Goal: Communication & Community: Answer question/provide support

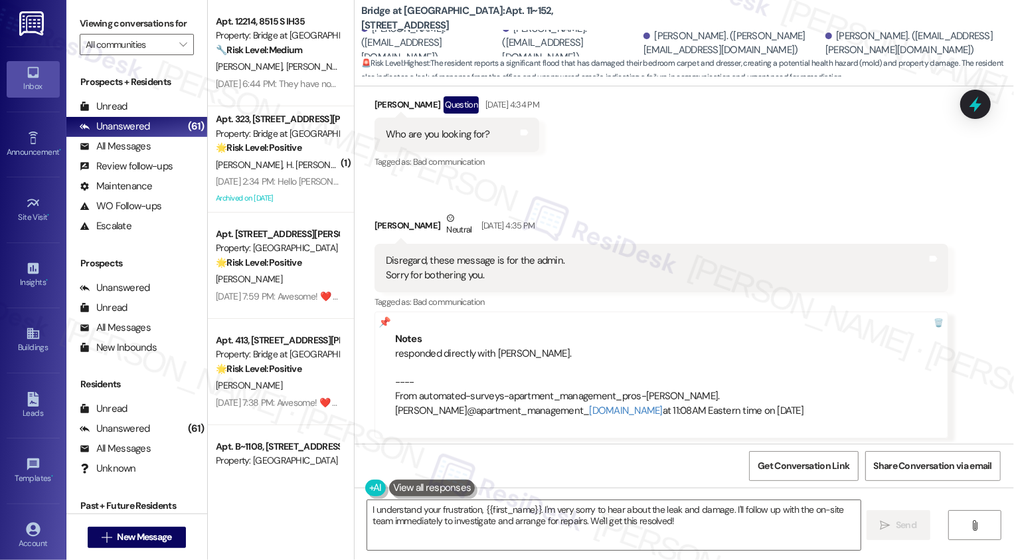
scroll to position [1720, 0]
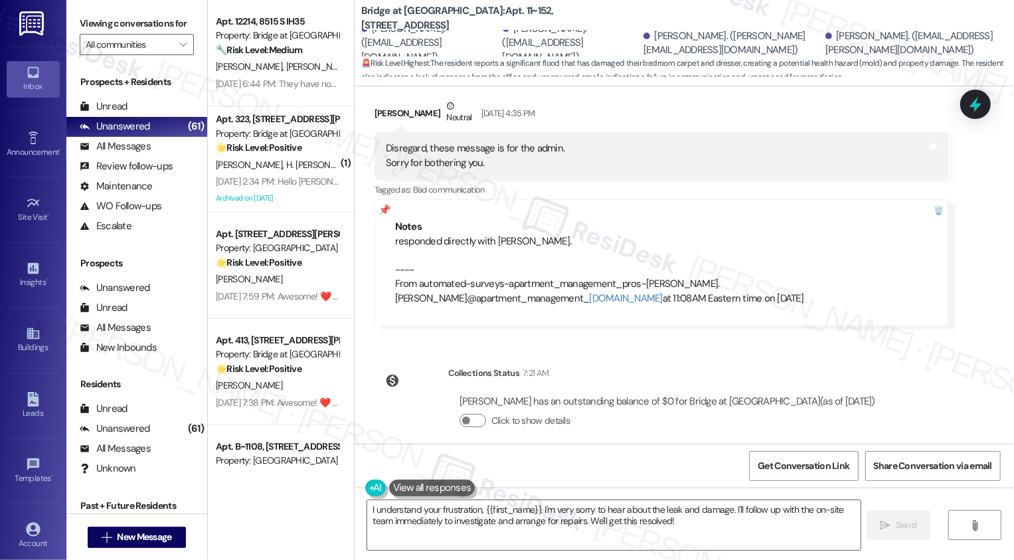
click at [405, 378] on div at bounding box center [411, 380] width 66 height 29
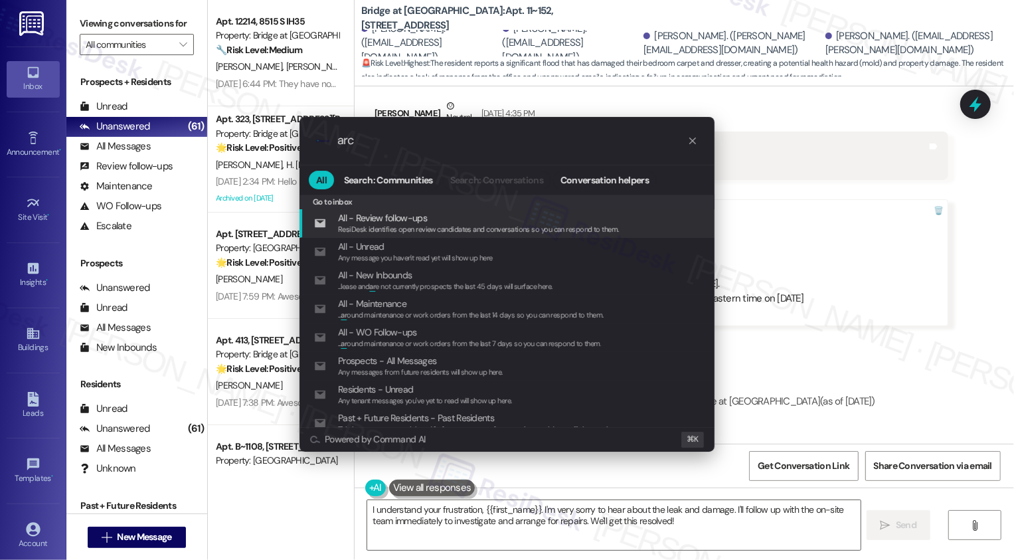
type input "arch"
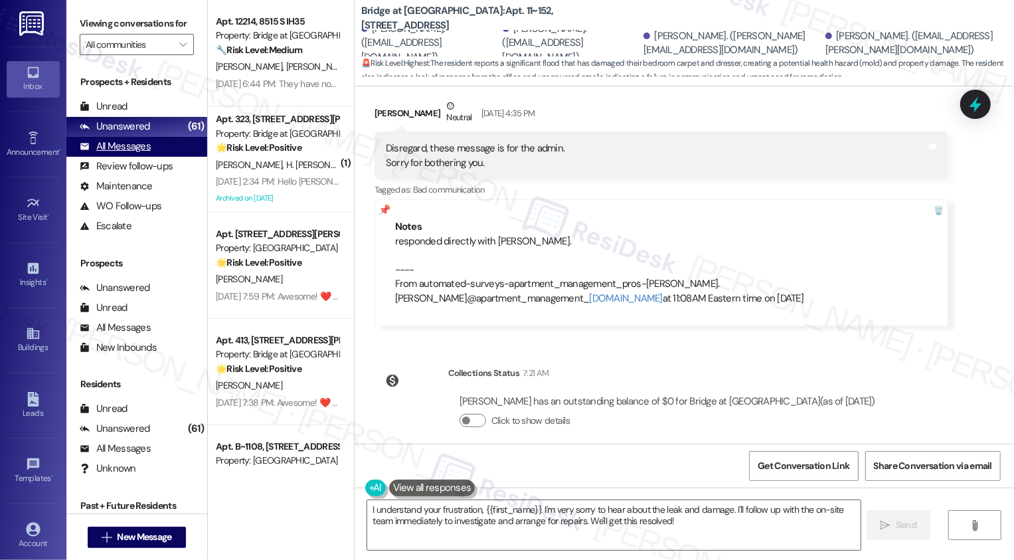
click at [131, 157] on div "All Messages (undefined)" at bounding box center [136, 147] width 141 height 20
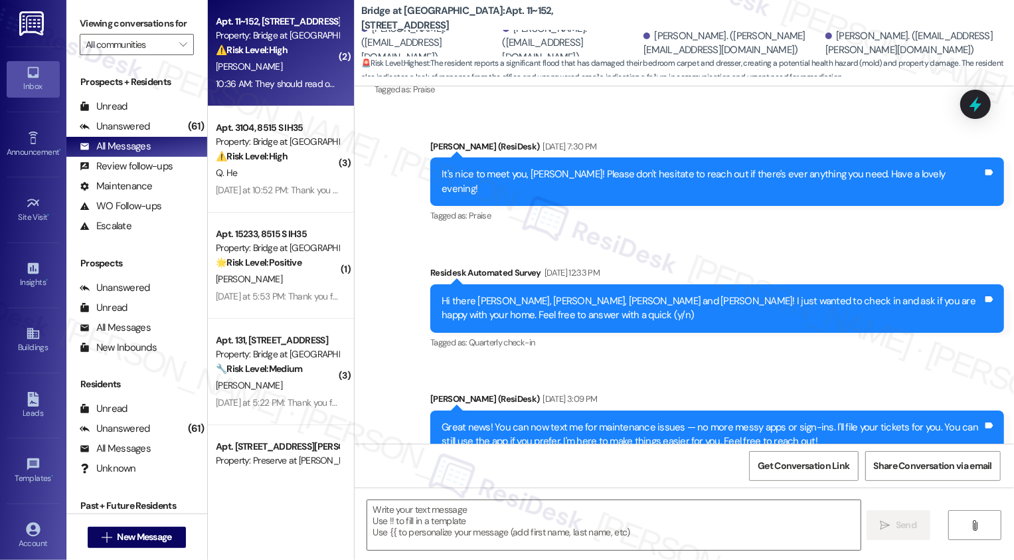
type textarea "Fetching suggested responses. Please feel free to read through the conversation…"
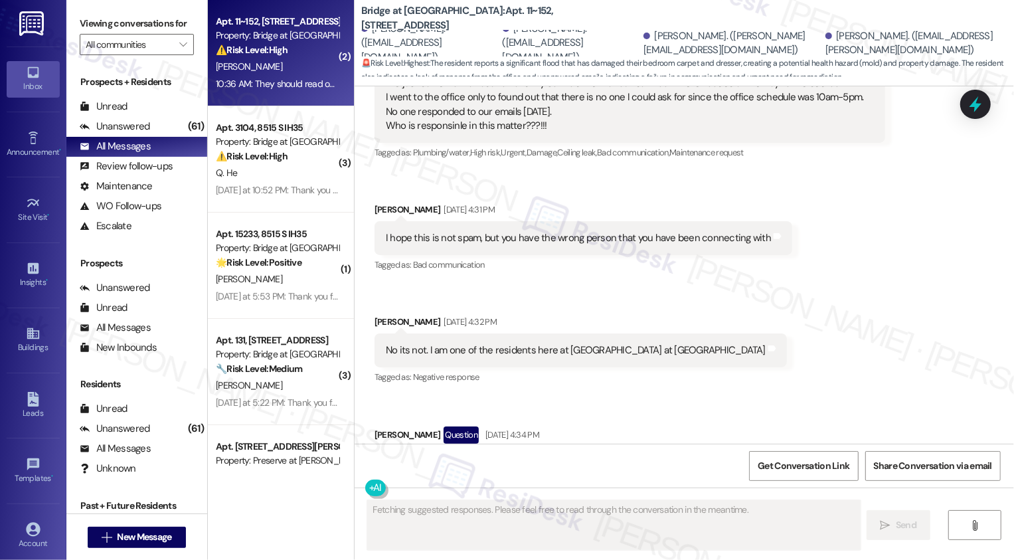
click at [238, 61] on span "[PERSON_NAME]" at bounding box center [249, 66] width 66 height 12
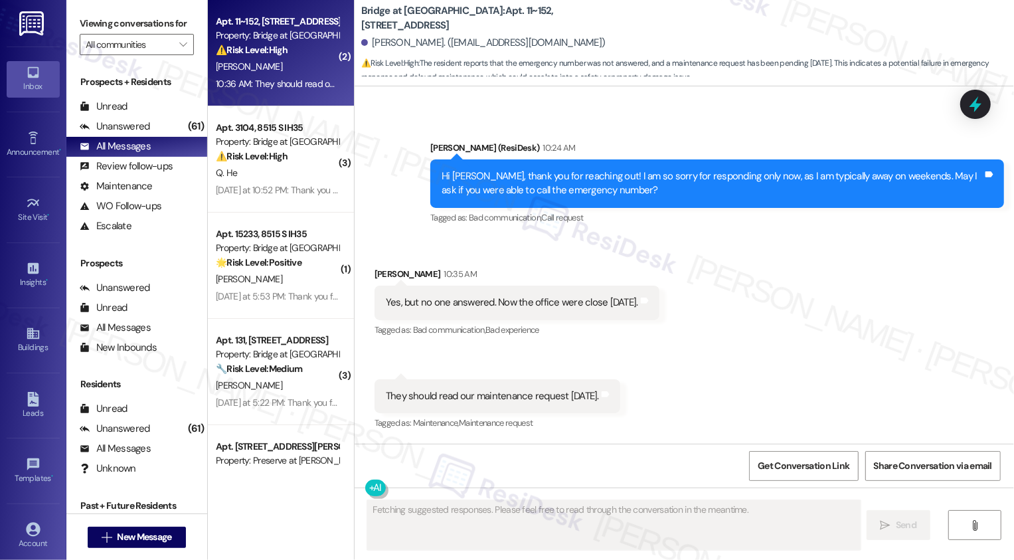
scroll to position [601, 0]
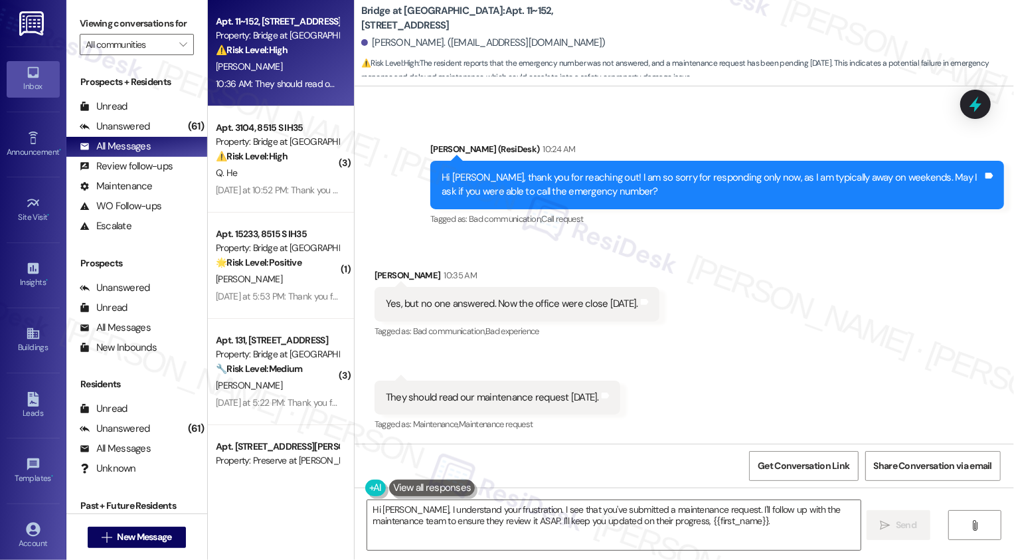
click at [413, 18] on b "Bridge at [GEOGRAPHIC_DATA]: Apt. 11~152, [STREET_ADDRESS]" at bounding box center [494, 18] width 266 height 29
copy b "Terracina"
click at [420, 42] on div "[PERSON_NAME]. ([EMAIL_ADDRESS][DOMAIN_NAME])" at bounding box center [483, 43] width 244 height 14
drag, startPoint x: 460, startPoint y: 17, endPoint x: 486, endPoint y: 18, distance: 25.9
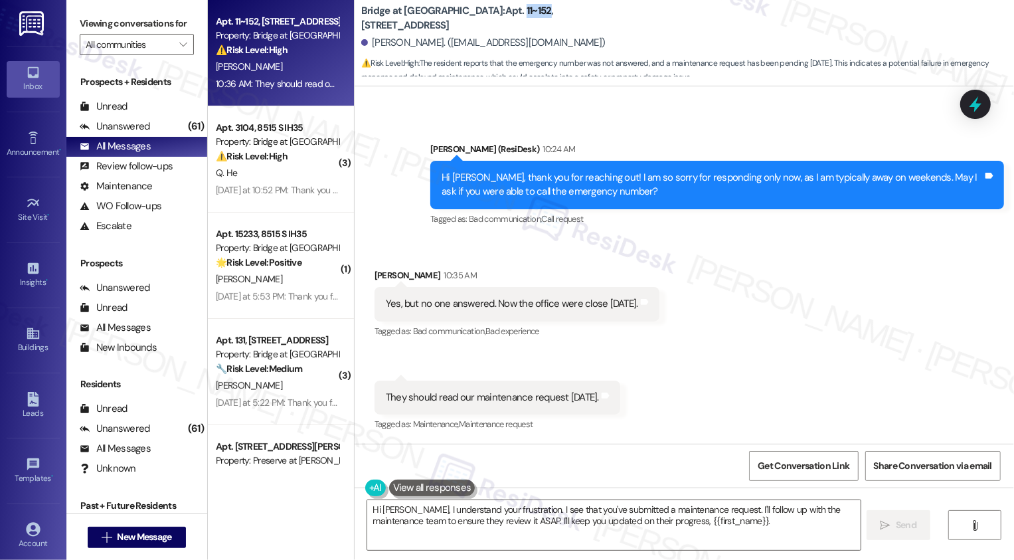
click at [486, 18] on b "Bridge at [GEOGRAPHIC_DATA]: Apt. 11~152, [STREET_ADDRESS]" at bounding box center [494, 18] width 266 height 29
copy b "11~152"
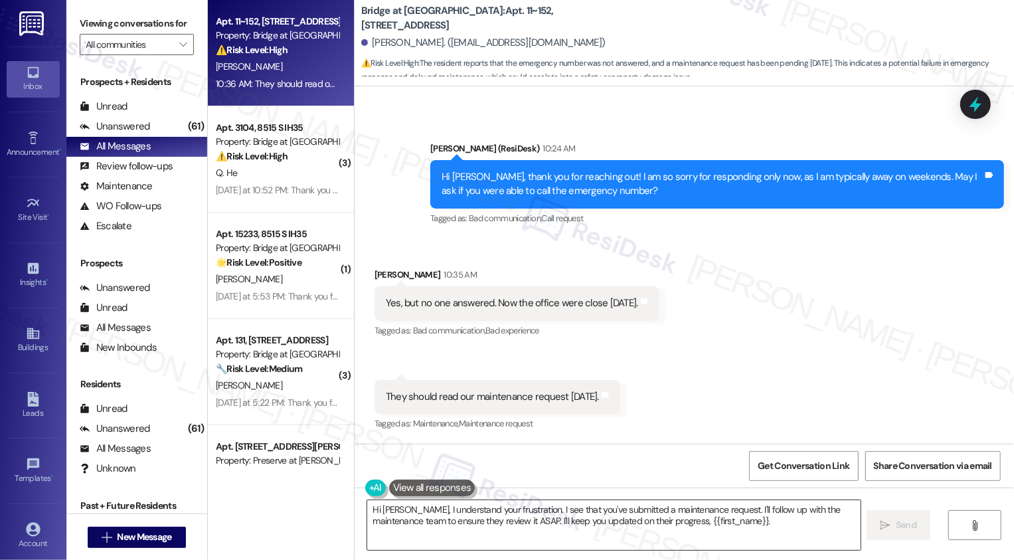
click at [579, 528] on textarea "Hi [PERSON_NAME], I understand your frustration. I see that you've submitted a …" at bounding box center [614, 525] width 494 height 50
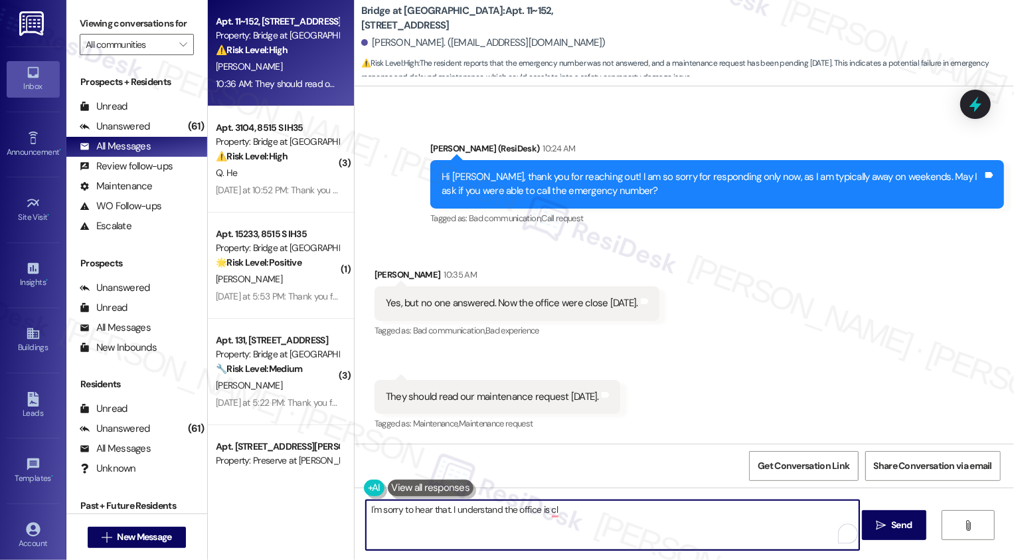
drag, startPoint x: 448, startPoint y: 509, endPoint x: 589, endPoint y: 530, distance: 141.8
click at [589, 530] on textarea "I'm sorry to hear that. I understand the office is cl" at bounding box center [613, 525] width 494 height 50
drag, startPoint x: 448, startPoint y: 512, endPoint x: 646, endPoint y: 527, distance: 198.5
click at [645, 527] on textarea "I'm sorry to hear that. I understand the office is cl" at bounding box center [613, 525] width 494 height 50
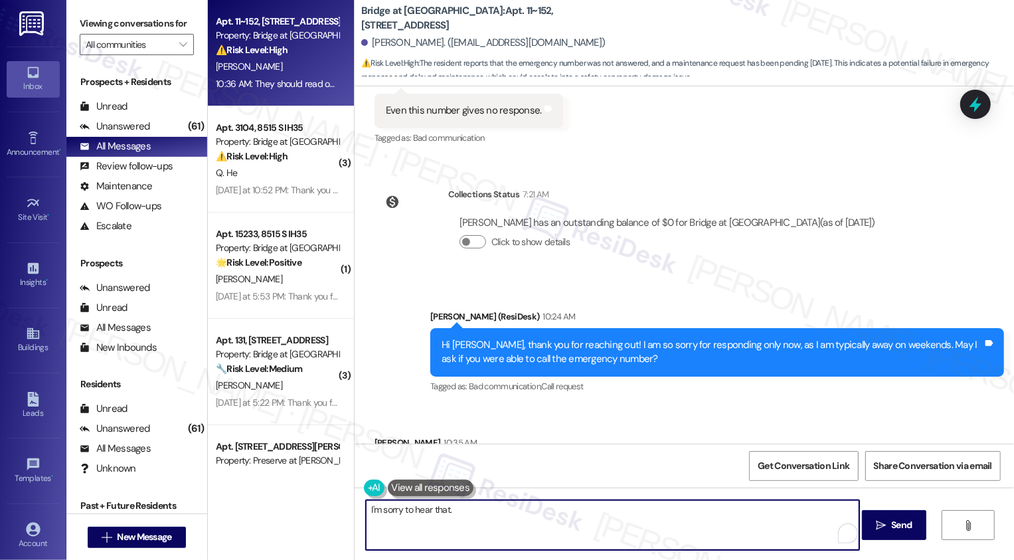
type textarea "I'm sorry to hear that."
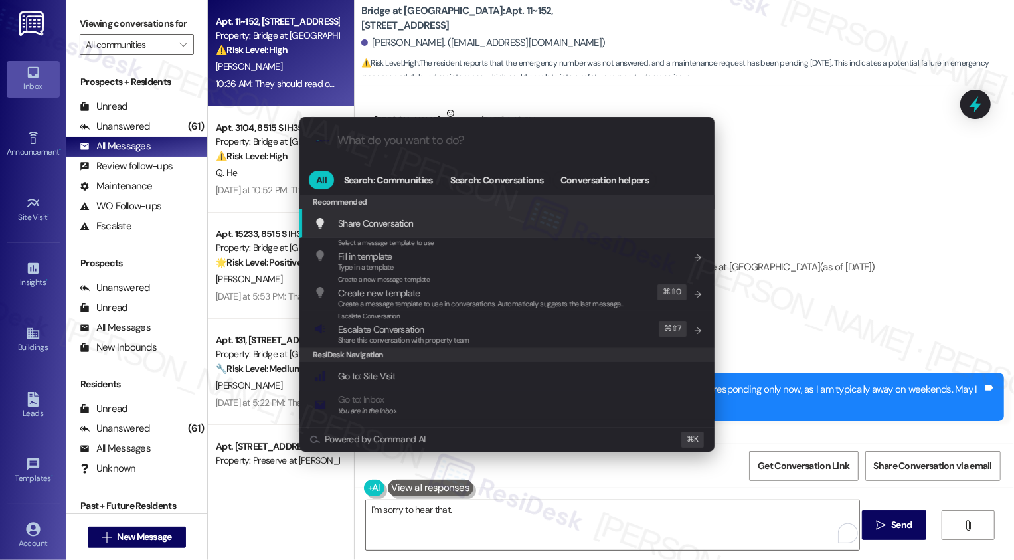
scroll to position [389, 0]
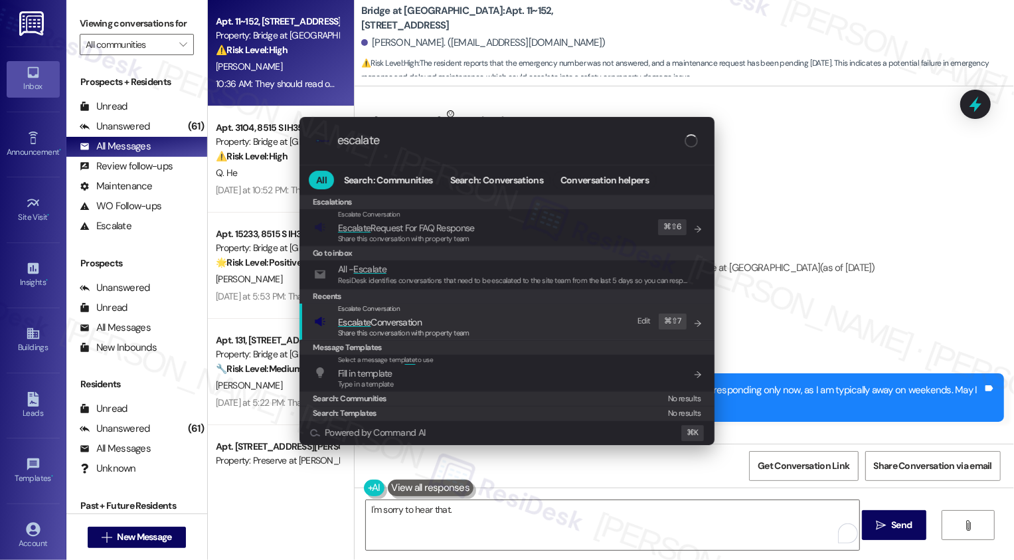
type input "escalate"
click at [389, 323] on span "Escalate Conversation" at bounding box center [380, 322] width 84 height 12
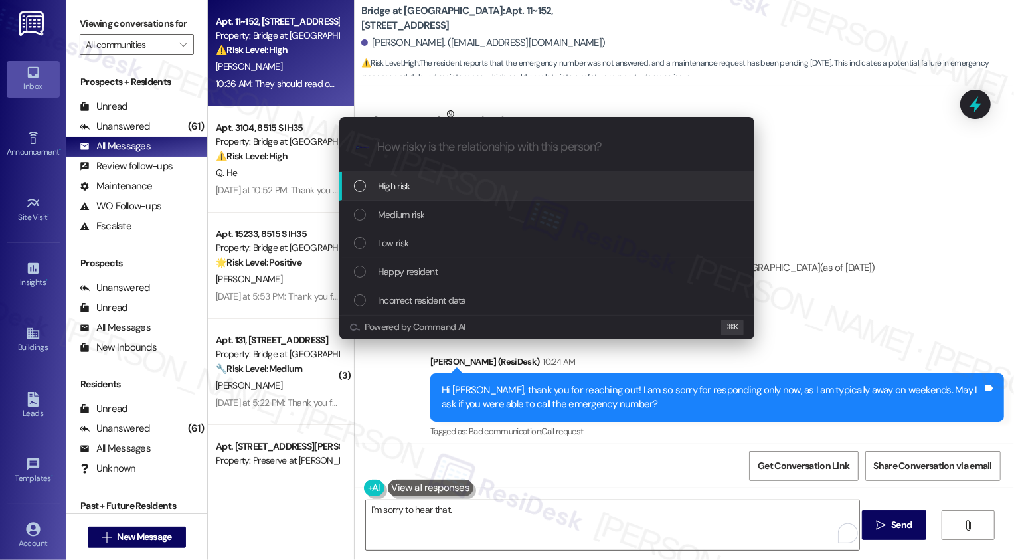
click at [403, 181] on span "High risk" at bounding box center [394, 186] width 33 height 15
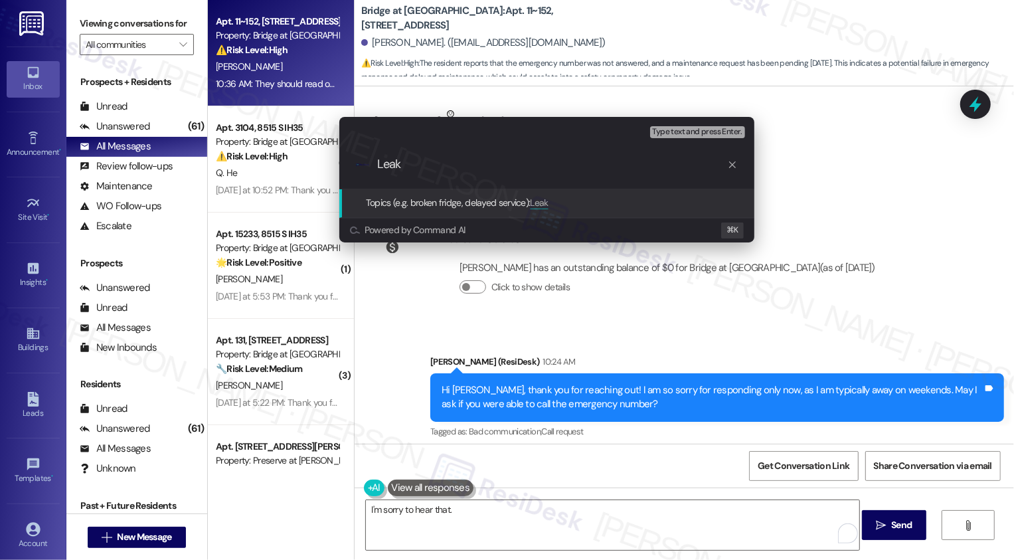
click at [941, 219] on div "Escalate Conversation High risk Topics (e.g. broken fridge, delayed service) An…" at bounding box center [507, 280] width 1014 height 560
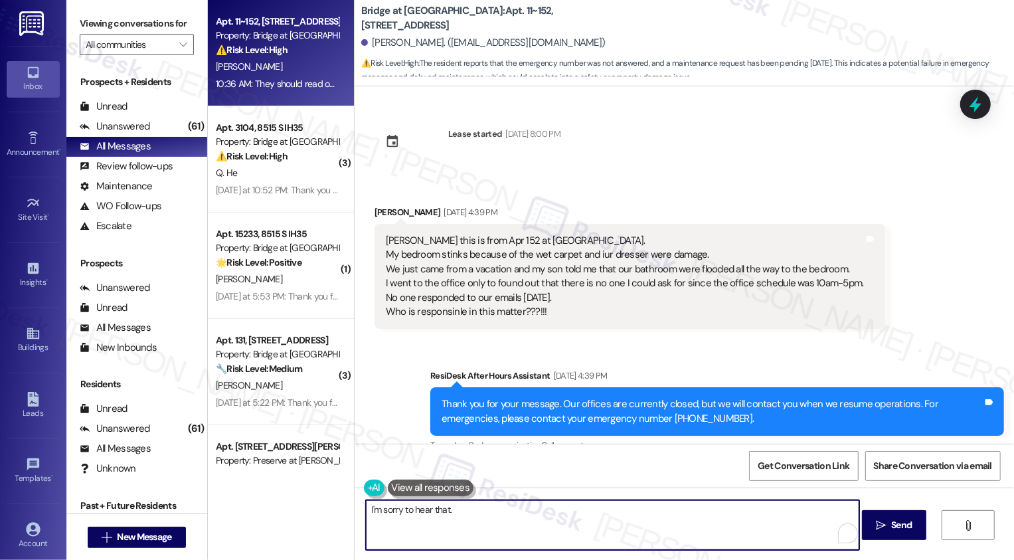
scroll to position [11, 0]
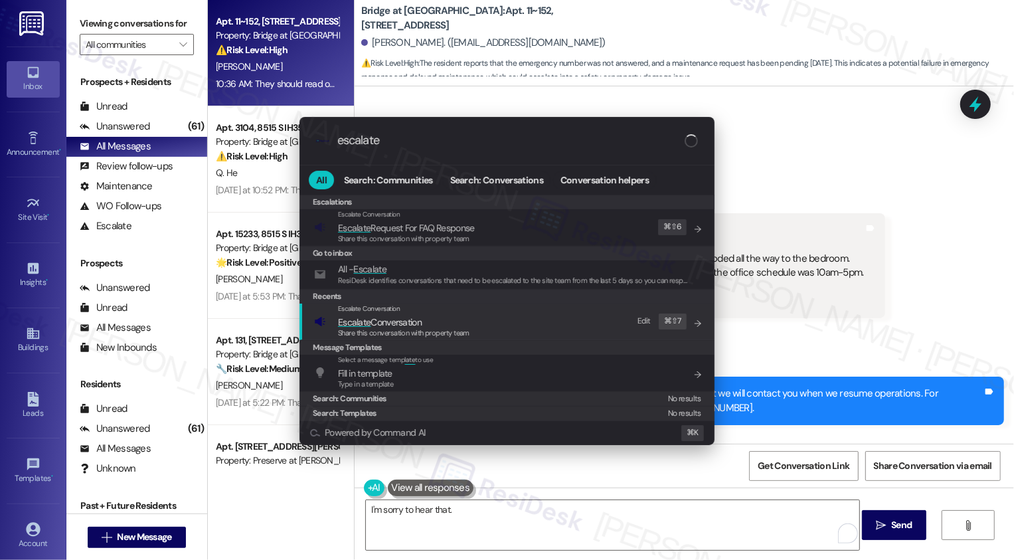
type input "escalate"
click at [375, 312] on span "Escalate Conversation" at bounding box center [369, 308] width 62 height 9
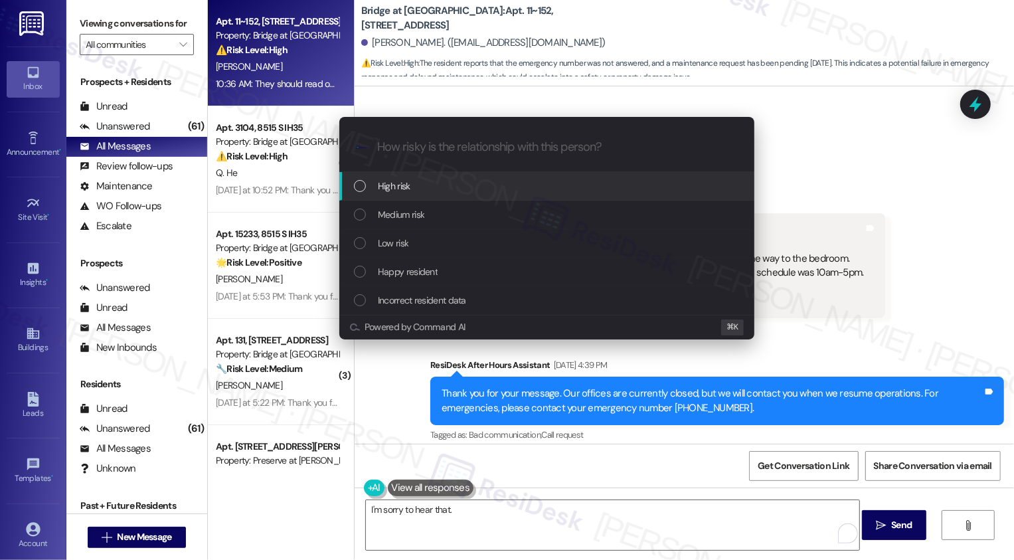
click at [388, 189] on span "High risk" at bounding box center [394, 186] width 33 height 15
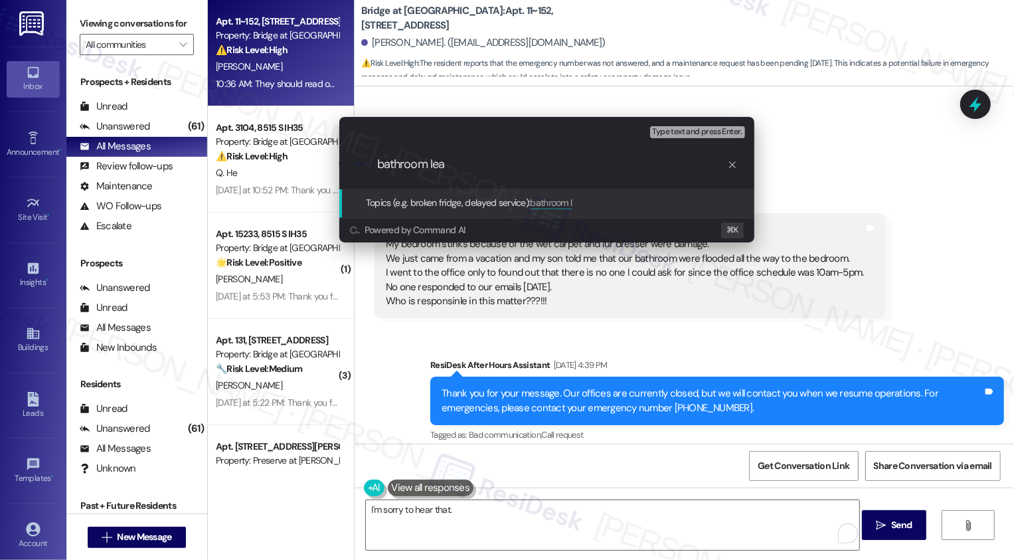
type input "bathroom leak"
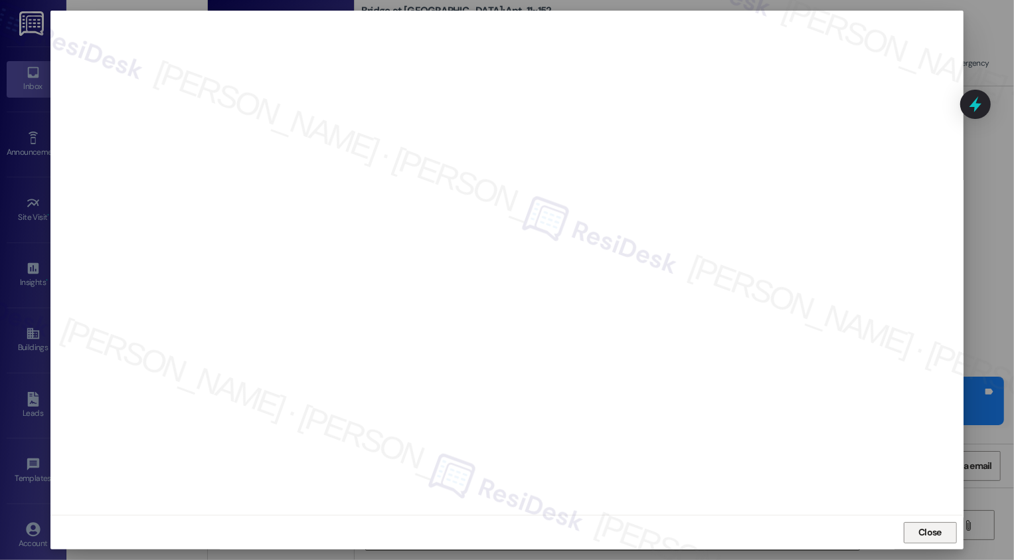
click at [934, 534] on button "Close" at bounding box center [930, 532] width 53 height 21
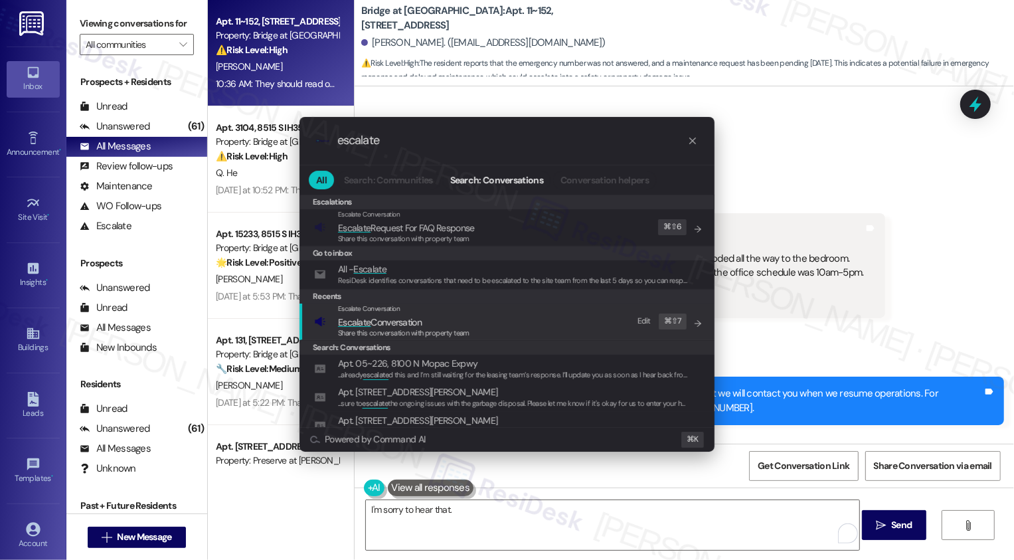
type input "escalate"
click at [383, 316] on span "Escalate Conversation" at bounding box center [380, 322] width 84 height 12
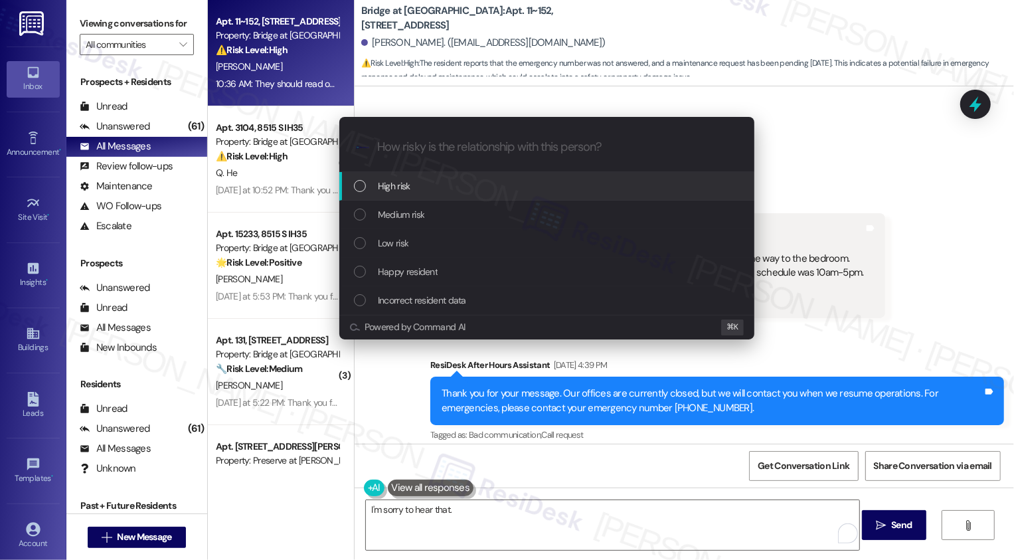
click at [393, 177] on div "High risk" at bounding box center [546, 186] width 415 height 29
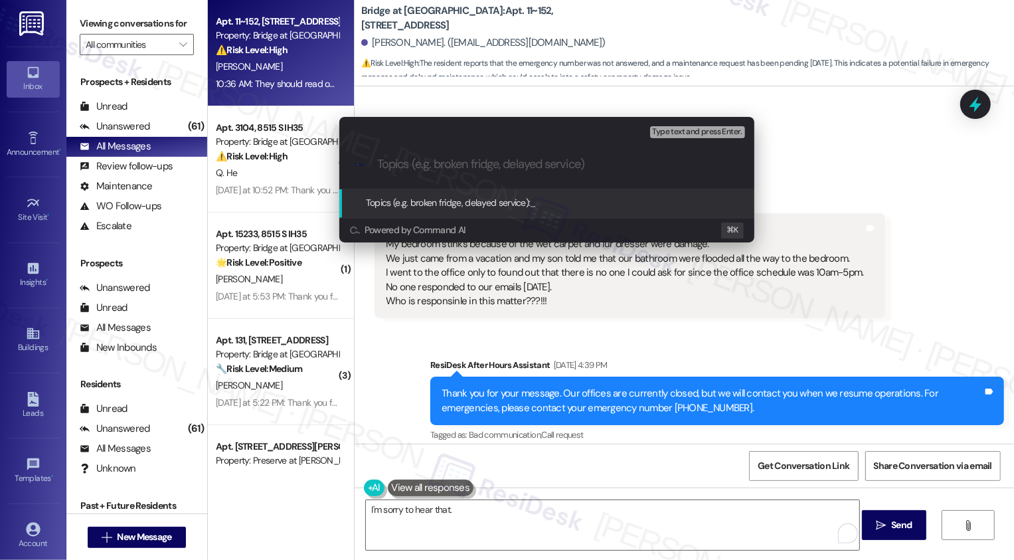
paste input "bathroom leak"
type input "bathroom leak"
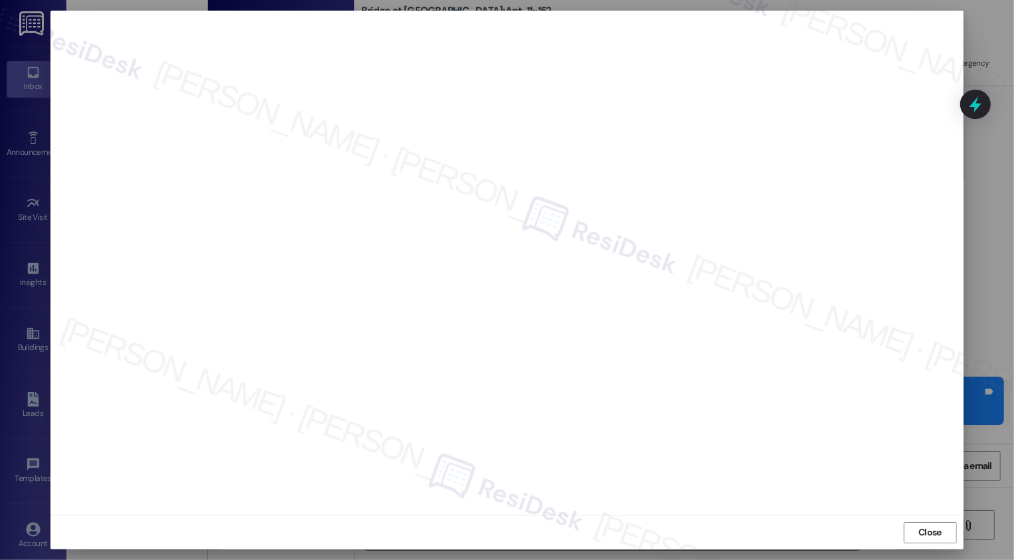
scroll to position [0, 0]
click at [934, 533] on button "Close" at bounding box center [930, 532] width 53 height 21
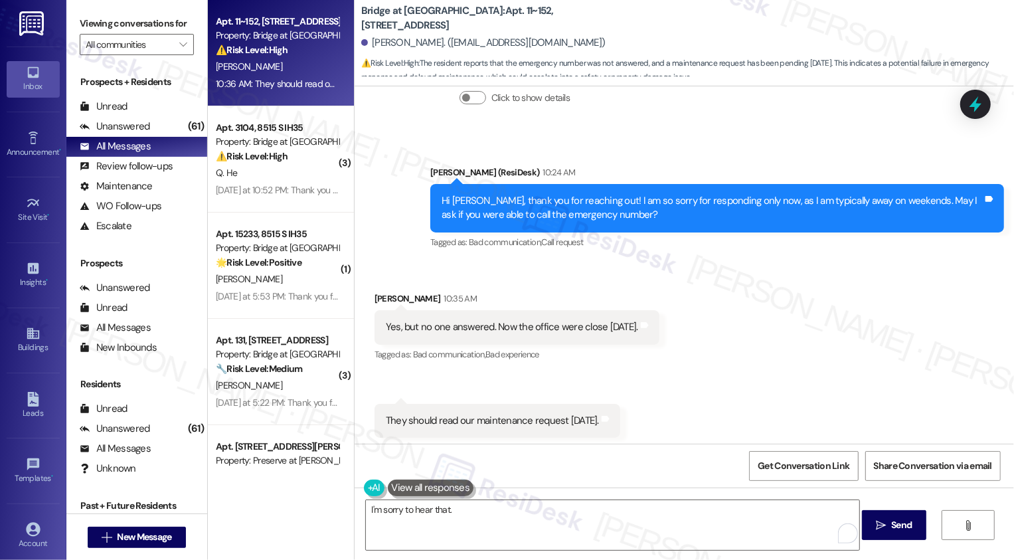
scroll to position [602, 0]
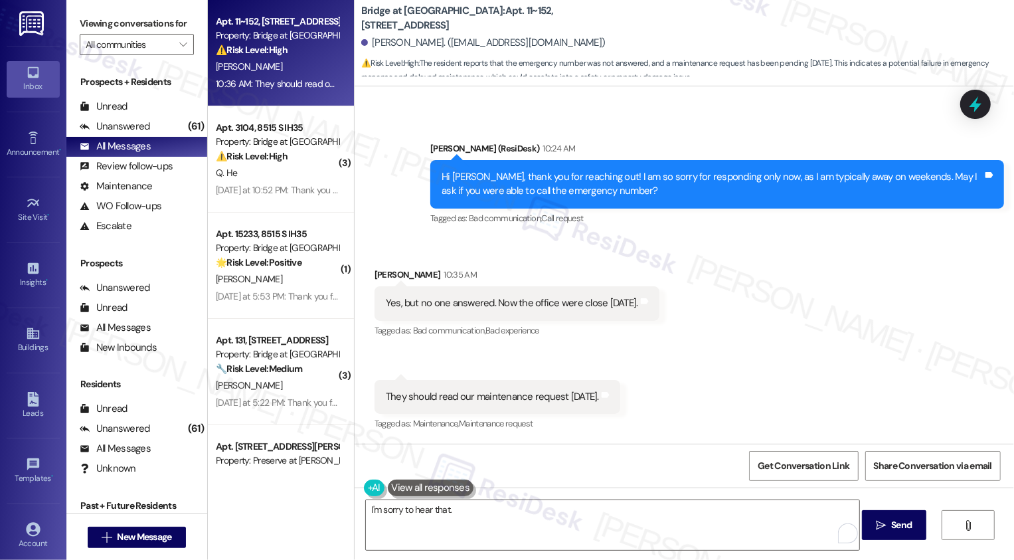
click at [731, 310] on div "Received via SMS [PERSON_NAME] 10:35 AM Yes, but no one answered. Now the offic…" at bounding box center [685, 341] width 660 height 206
click at [537, 507] on textarea "I'm sorry to hear that." at bounding box center [613, 525] width 494 height 50
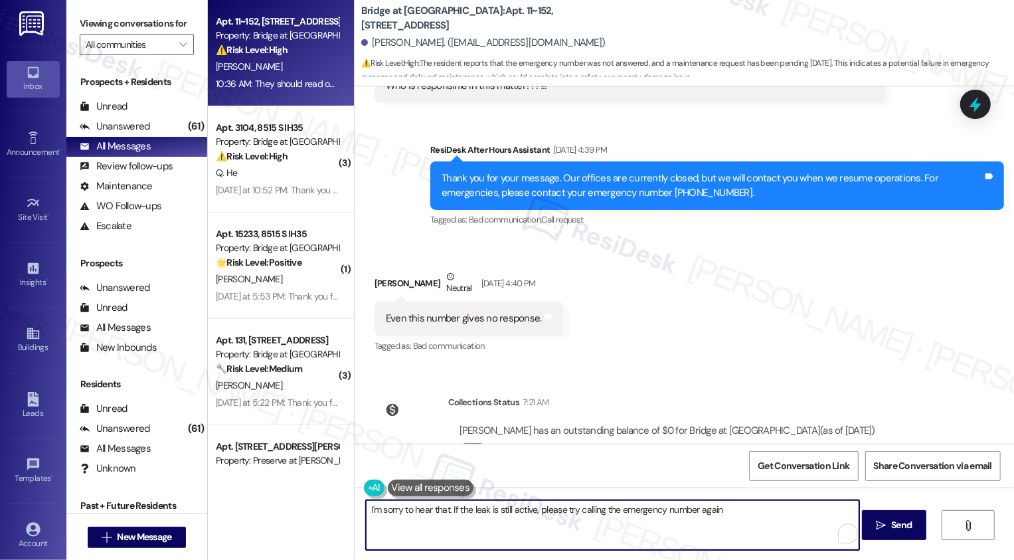
scroll to position [197, 0]
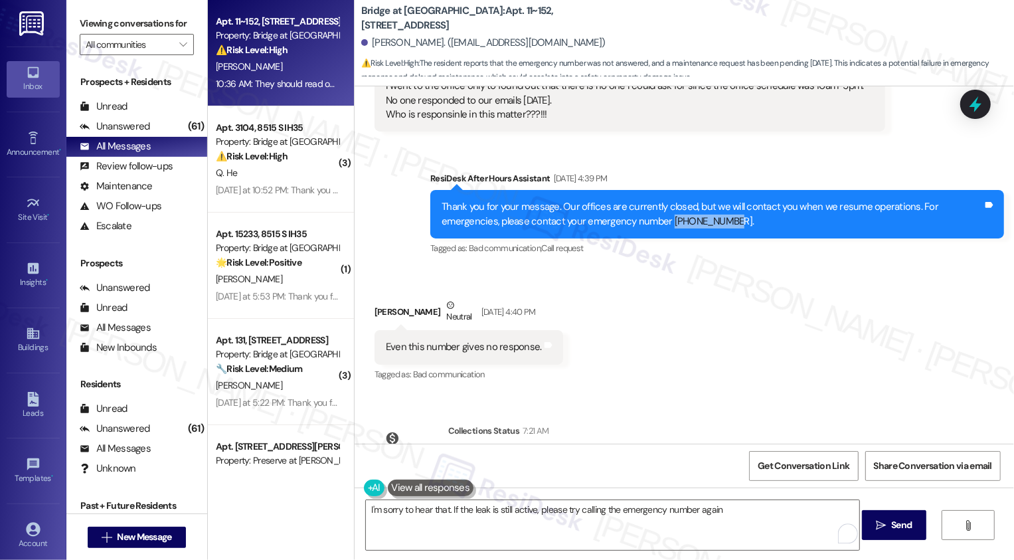
drag, startPoint x: 603, startPoint y: 221, endPoint x: 662, endPoint y: 219, distance: 58.5
click at [662, 220] on div "Thank you for your message. Our offices are currently closed, but we will conta…" at bounding box center [712, 214] width 541 height 29
copy div "[PHONE_NUMBER]"
click at [734, 521] on textarea "I'm sorry to hear that. If the leak is still active, please try calling the eme…" at bounding box center [613, 525] width 494 height 50
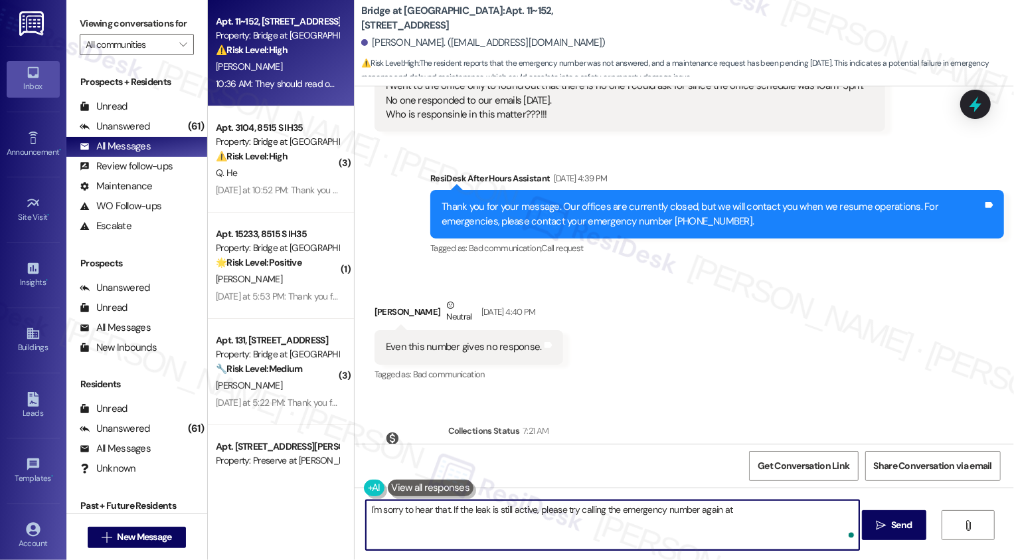
paste textarea "[PHONE_NUMBER]"
click at [357, 512] on button "See rewrite suggestions" at bounding box center [354, 507] width 11 height 13
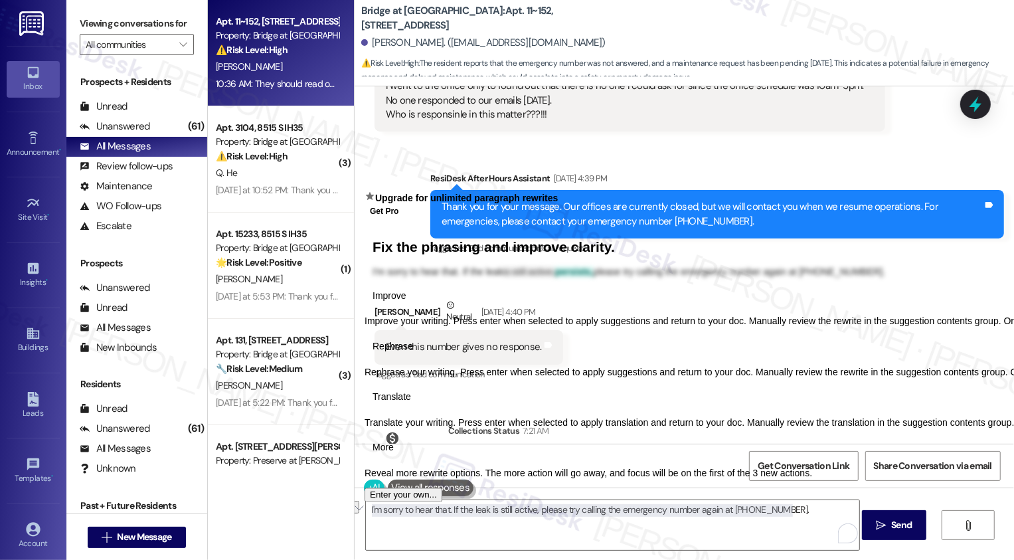
click at [450, 479] on div "Improve Improve your writing. Press enter when selected to apply suggestions an…" at bounding box center [795, 382] width 860 height 193
click at [450, 518] on textarea "I'm sorry to hear that. If the leak is still active, please try calling the eme…" at bounding box center [613, 525] width 494 height 50
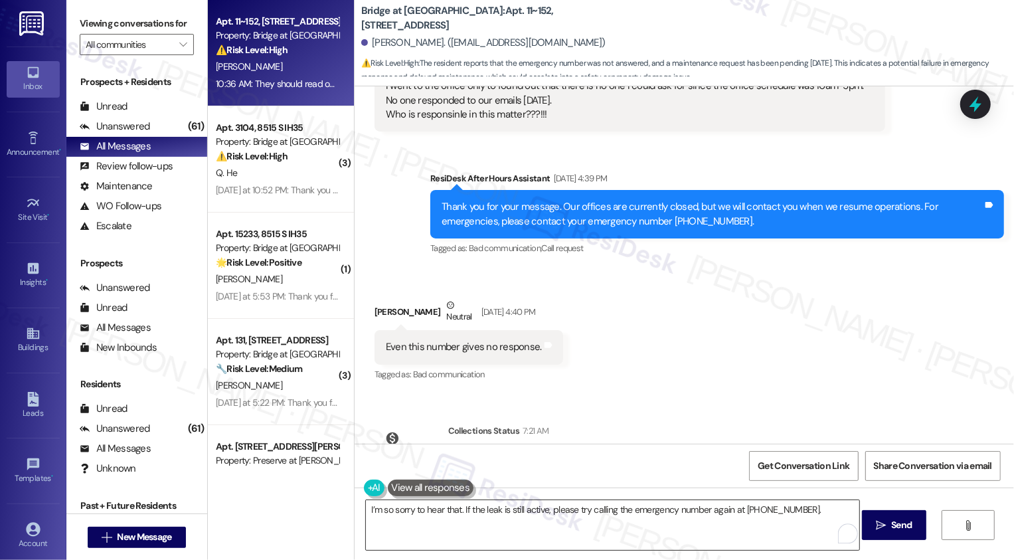
click at [562, 507] on textarea "I’m so sorry to hear that. If the leak is still active, please try calling the …" at bounding box center [613, 525] width 494 height 50
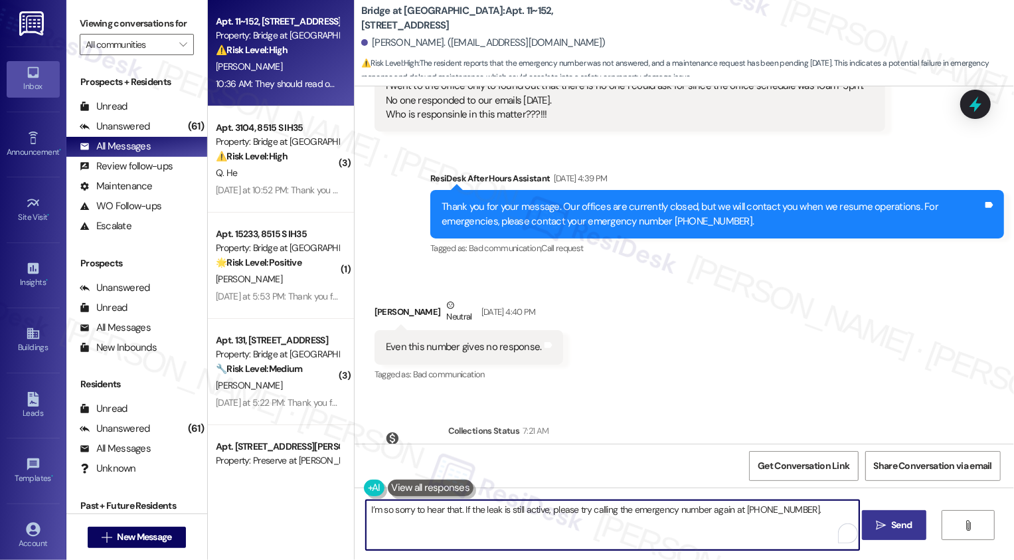
type textarea "I’m so sorry to hear that. If the leak is still active, please try calling the …"
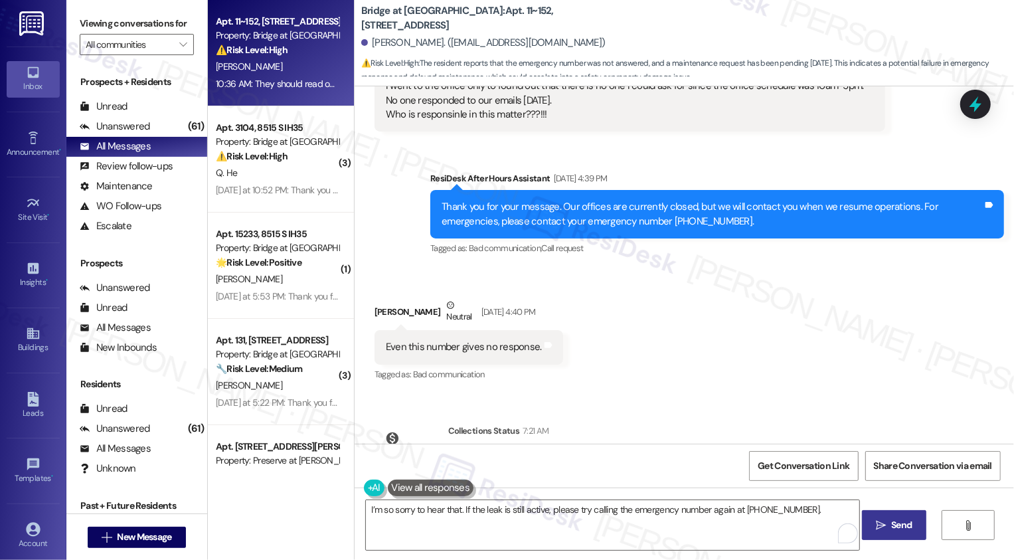
click at [881, 528] on icon "" at bounding box center [881, 525] width 10 height 11
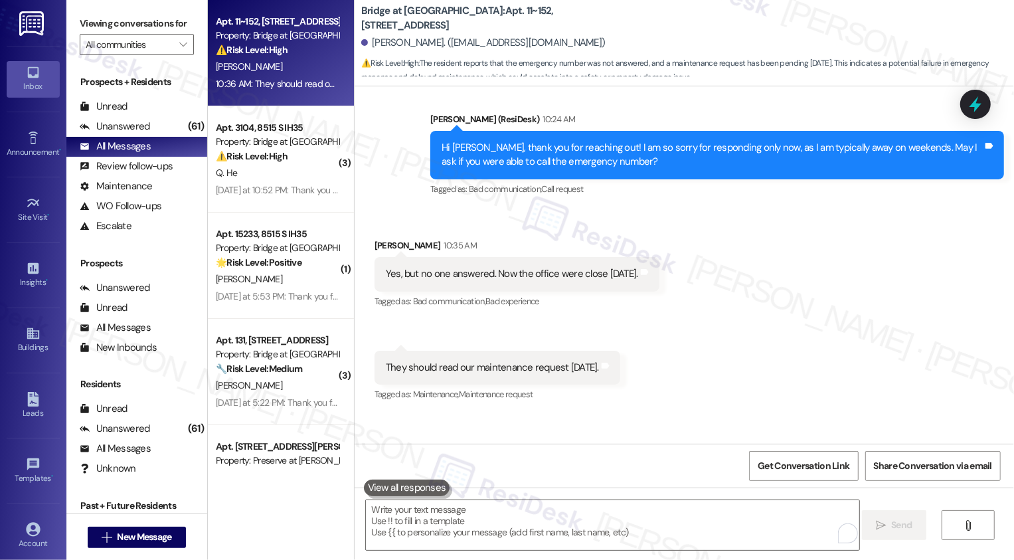
scroll to position [694, 0]
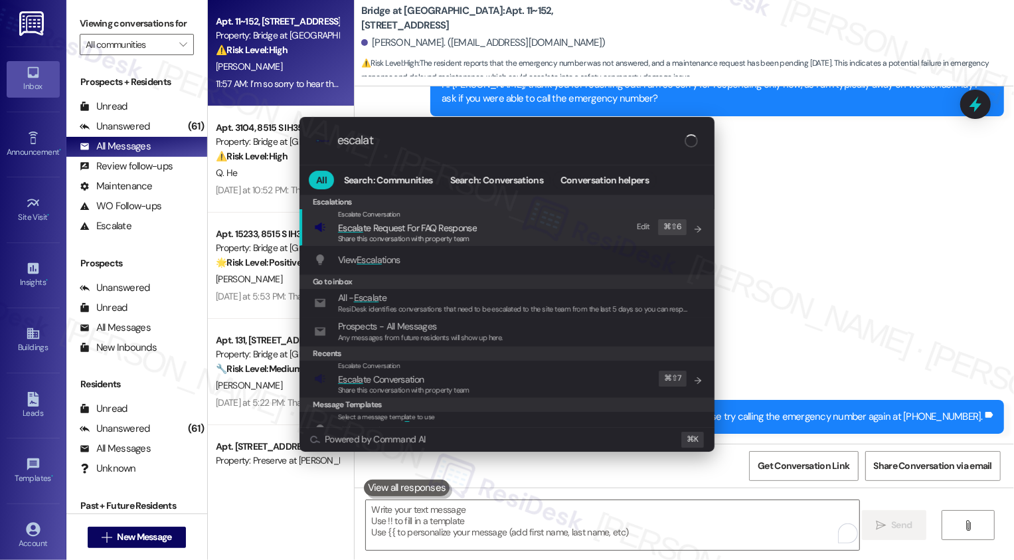
type input "escalate"
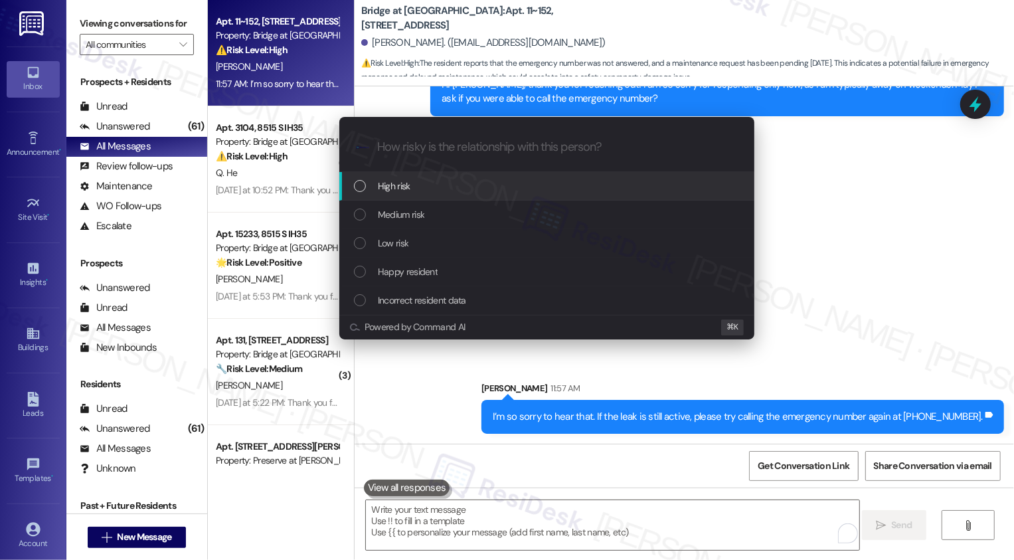
click at [584, 181] on div "High risk" at bounding box center [548, 186] width 389 height 15
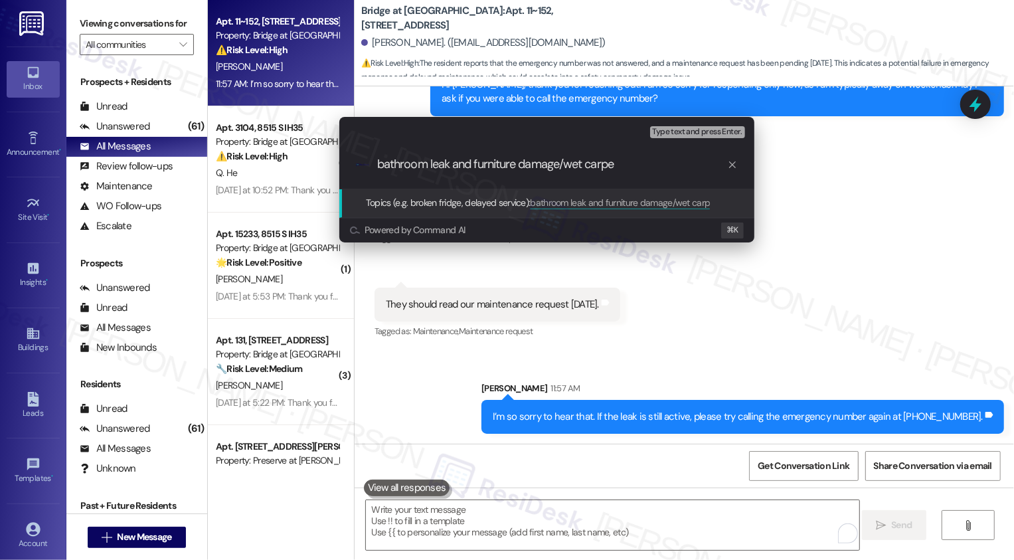
type input "bathroom leak and furniture damage/wet carpet"
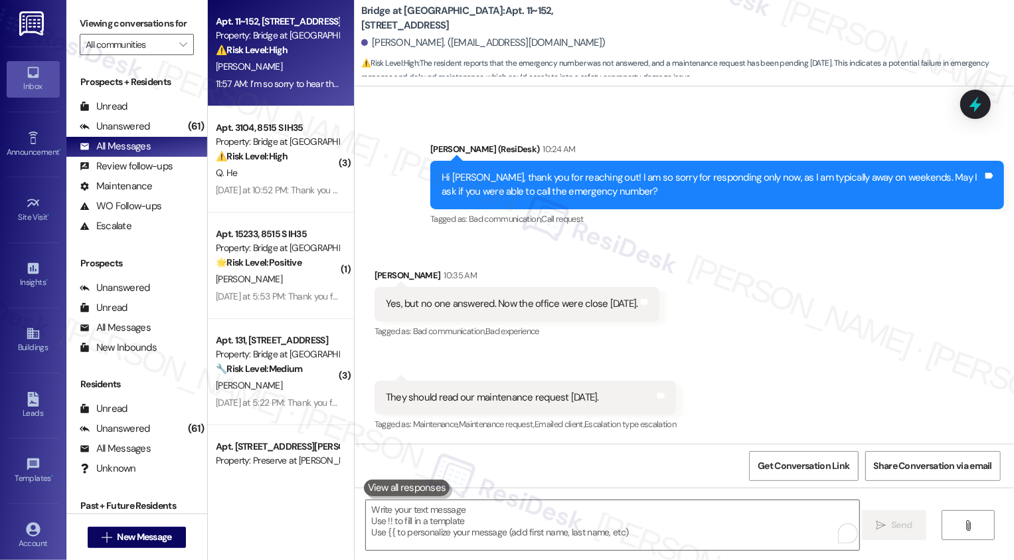
scroll to position [714, 0]
